Goal: Complete application form: Complete application form

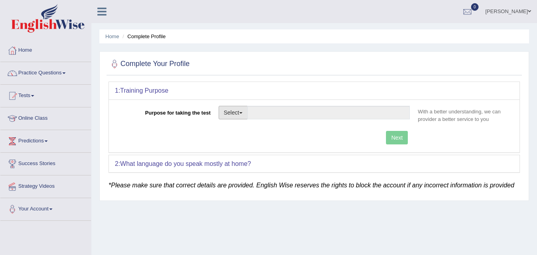
click at [225, 111] on button "Select" at bounding box center [233, 113] width 29 height 14
click at [309, 38] on ul "Home Complete Profile" at bounding box center [314, 36] width 430 height 14
click at [35, 77] on link "Practice Questions" at bounding box center [45, 72] width 91 height 20
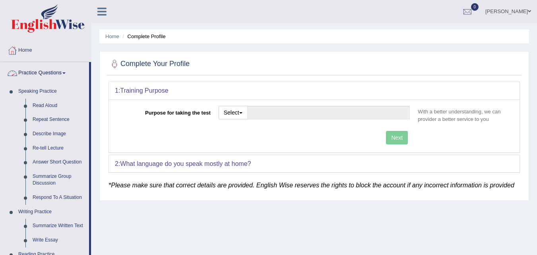
click at [58, 74] on link "Practice Questions" at bounding box center [44, 72] width 89 height 20
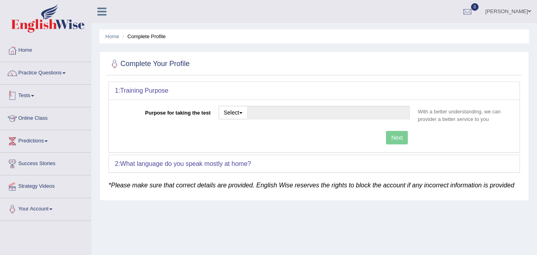
click at [33, 93] on link "Tests" at bounding box center [45, 95] width 91 height 20
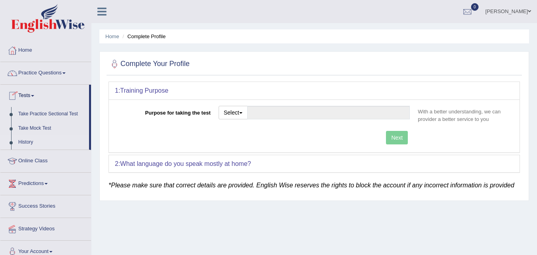
click at [21, 139] on link "History" at bounding box center [52, 142] width 74 height 14
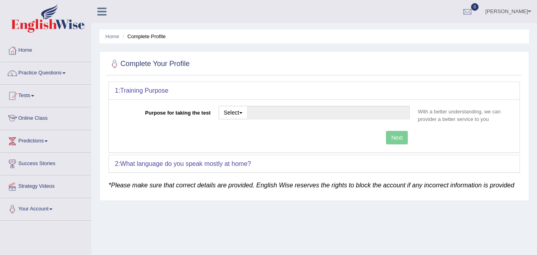
click at [23, 95] on link "Tests" at bounding box center [45, 95] width 91 height 20
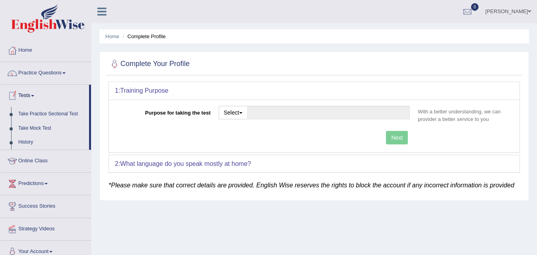
click at [23, 95] on link "Tests" at bounding box center [44, 95] width 89 height 20
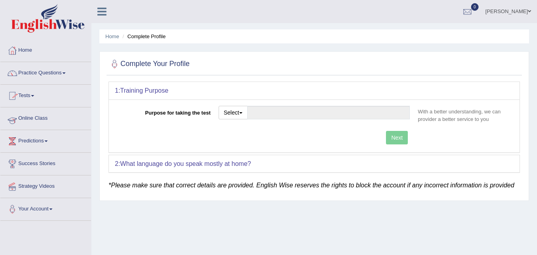
click at [21, 95] on link "Tests" at bounding box center [45, 95] width 91 height 20
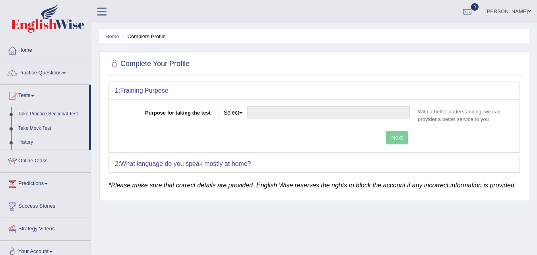
click at [25, 138] on link "History" at bounding box center [52, 142] width 74 height 14
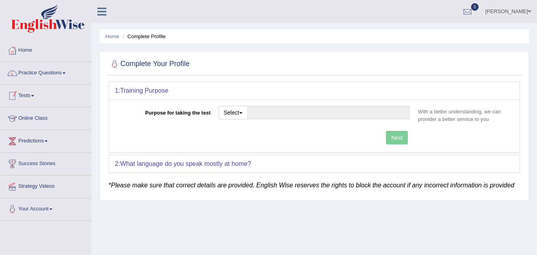
click at [33, 97] on link "Tests" at bounding box center [45, 95] width 91 height 20
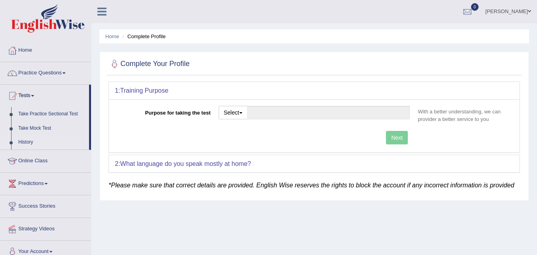
click at [27, 139] on link "History" at bounding box center [52, 142] width 74 height 14
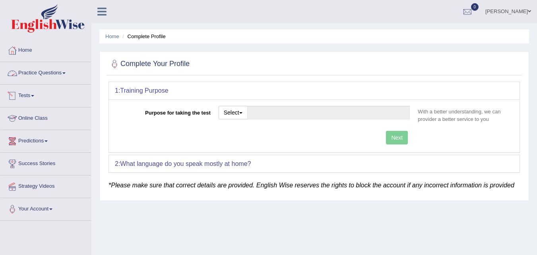
click at [23, 74] on link "Practice Questions" at bounding box center [45, 72] width 91 height 20
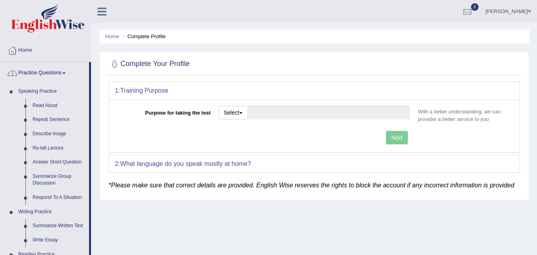
click at [41, 77] on link "Practice Questions" at bounding box center [44, 72] width 89 height 20
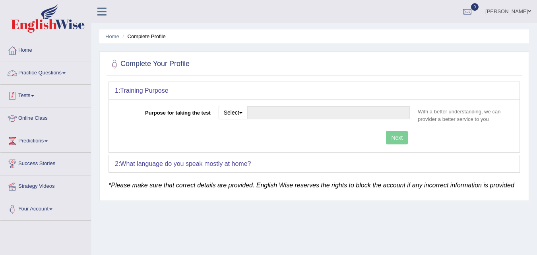
click at [34, 100] on link "Tests" at bounding box center [45, 95] width 91 height 20
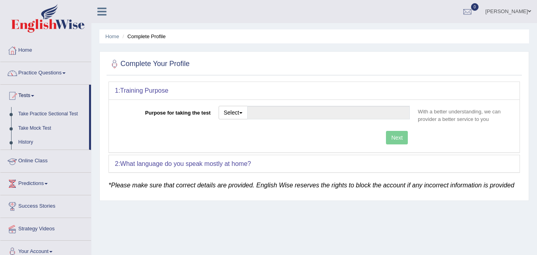
click at [27, 164] on link "Online Class" at bounding box center [45, 160] width 91 height 20
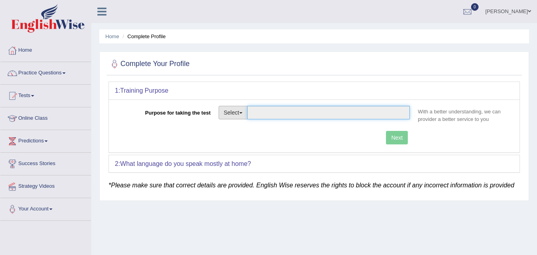
drag, startPoint x: 0, startPoint y: 0, endPoint x: 248, endPoint y: 108, distance: 270.5
click at [250, 106] on input "Purpose for taking the test" at bounding box center [328, 113] width 163 height 14
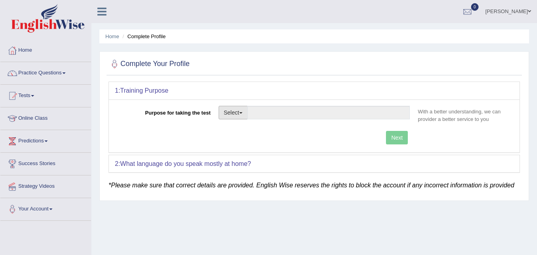
click at [238, 114] on button "Select" at bounding box center [233, 113] width 29 height 14
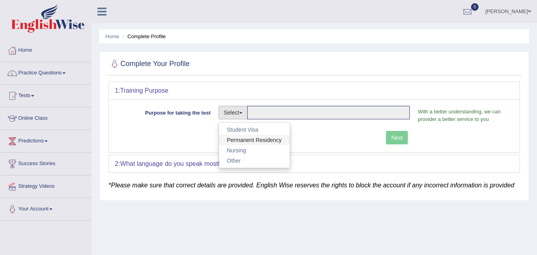
click at [250, 139] on link "Permanent Residency" at bounding box center [254, 140] width 71 height 10
type input "Permanent Residency"
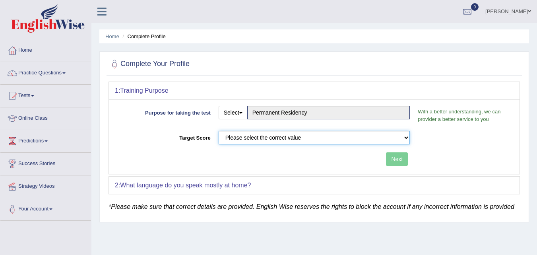
click at [374, 139] on select "Please select the correct value 50 (6 bands) 58 (6.5 bands) 65 (7 bands) 79 (8 …" at bounding box center [315, 138] width 192 height 14
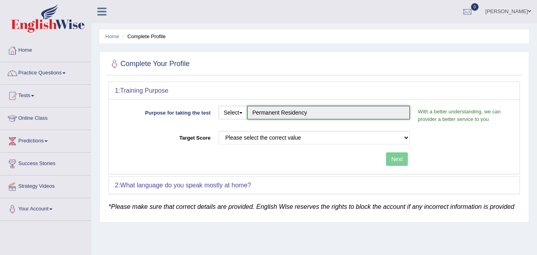
click at [296, 114] on input "Permanent Residency" at bounding box center [328, 113] width 163 height 14
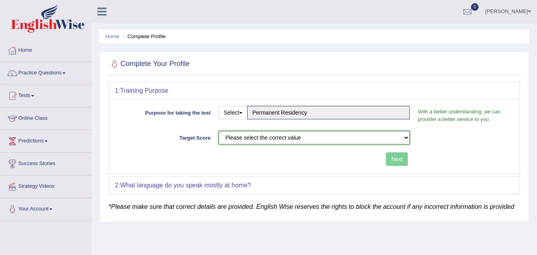
click at [288, 138] on select "Please select the correct value 50 (6 bands) 58 (6.5 bands) 65 (7 bands) 79 (8 …" at bounding box center [315, 138] width 192 height 14
select select "65"
click at [219, 131] on select "Please select the correct value 50 (6 bands) 58 (6.5 bands) 65 (7 bands) 79 (8 …" at bounding box center [315, 138] width 192 height 14
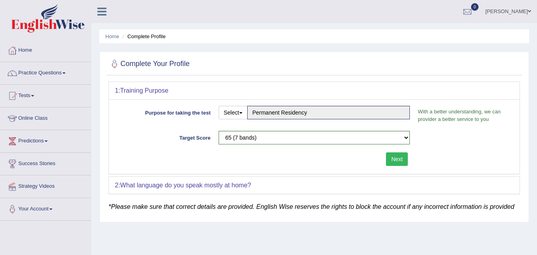
click at [399, 153] on button "Next" at bounding box center [397, 159] width 22 height 14
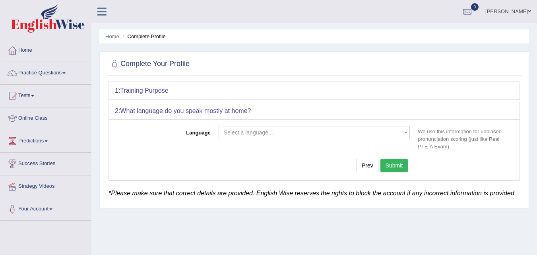
click at [525, 9] on link "[PERSON_NAME]" at bounding box center [508, 10] width 58 height 21
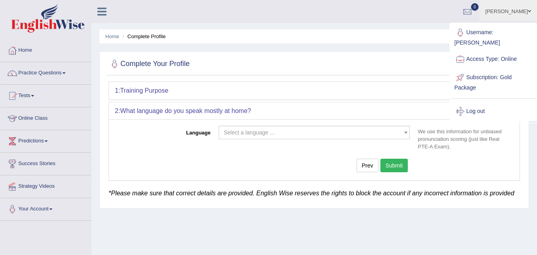
click at [412, 27] on div "Home Complete Profile Complete Your Profile 1: Training Purpose Purpose for tak…" at bounding box center [313, 198] width 445 height 397
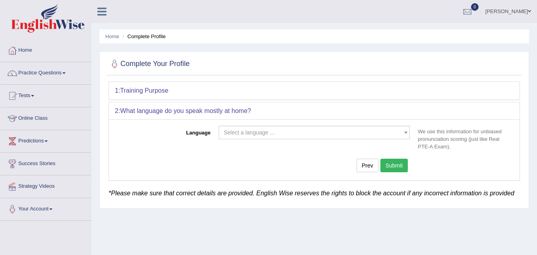
click at [326, 134] on span "Select a language ..." at bounding box center [312, 132] width 176 height 8
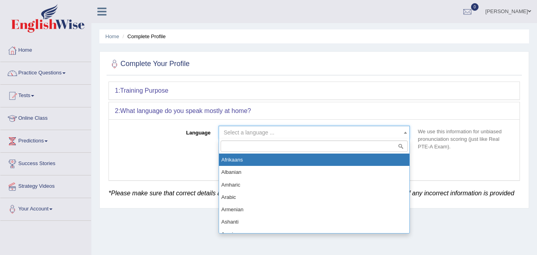
click at [474, 23] on div "[PERSON_NAME] Toggle navigation Username: Ravkaur Access Type: Online Subscript…" at bounding box center [313, 11] width 445 height 23
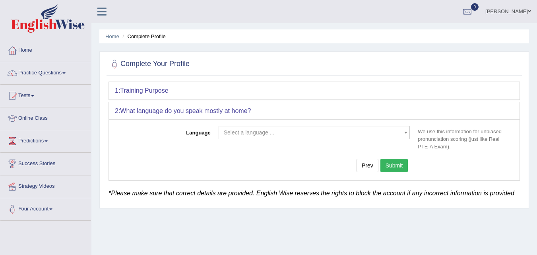
click at [519, 9] on link "[PERSON_NAME]" at bounding box center [508, 10] width 58 height 21
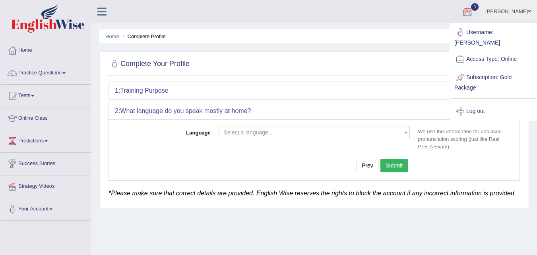
click at [244, 9] on ul "[PERSON_NAME] Toggle navigation Username: Ravkaur Access Type: Online Subscript…" at bounding box center [381, 11] width 312 height 23
